Goal: Task Accomplishment & Management: Manage account settings

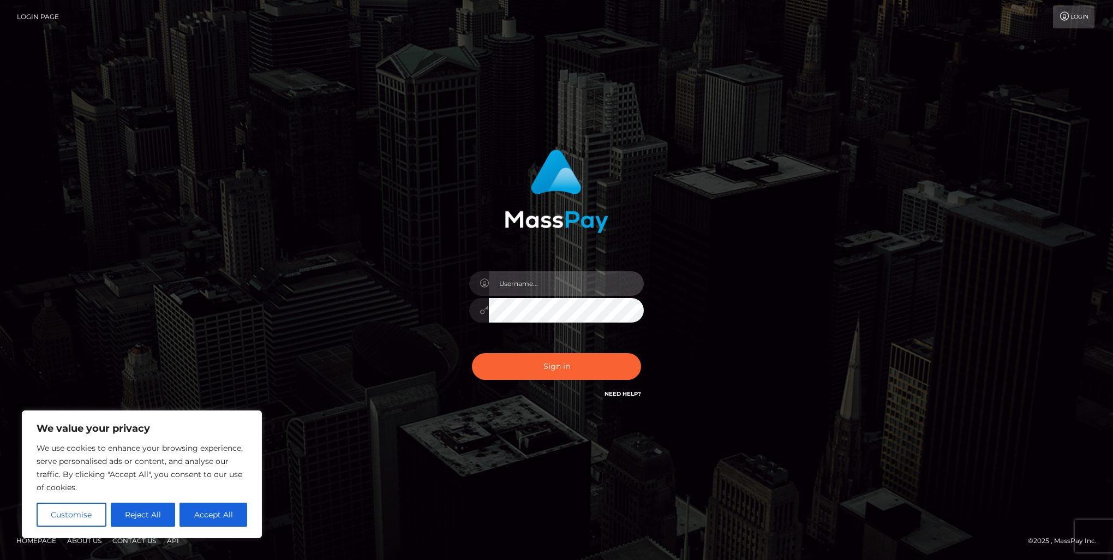
type input "[PERSON_NAME].of"
click at [560, 369] on button "Sign in" at bounding box center [556, 366] width 169 height 27
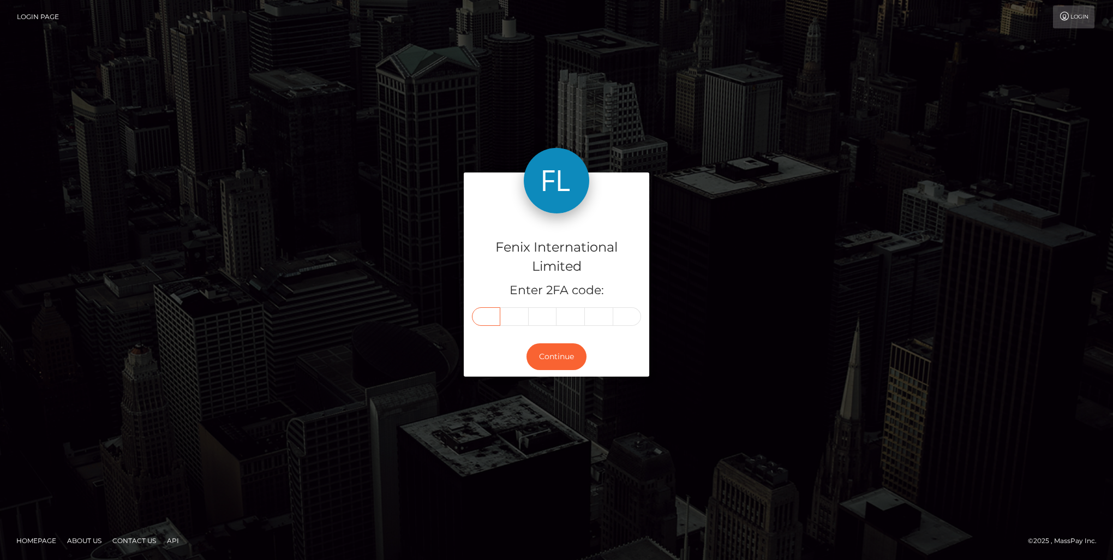
click at [489, 318] on input "text" at bounding box center [486, 316] width 28 height 19
type input "1"
type input "8"
type input "2"
type input "6"
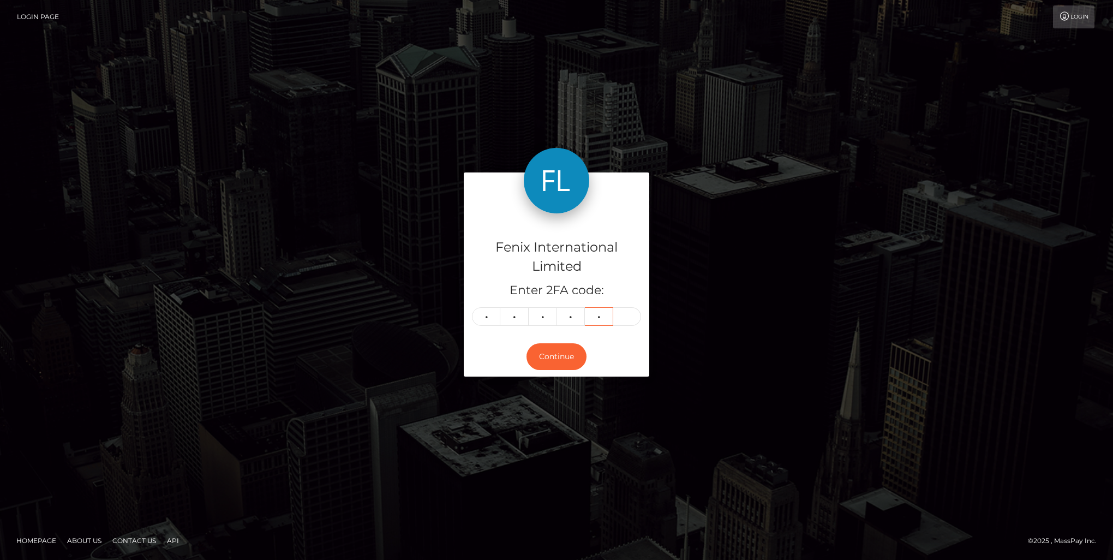
type input "3"
type input "4"
click at [541, 354] on button "Continue" at bounding box center [557, 356] width 60 height 27
